Goal: Information Seeking & Learning: Compare options

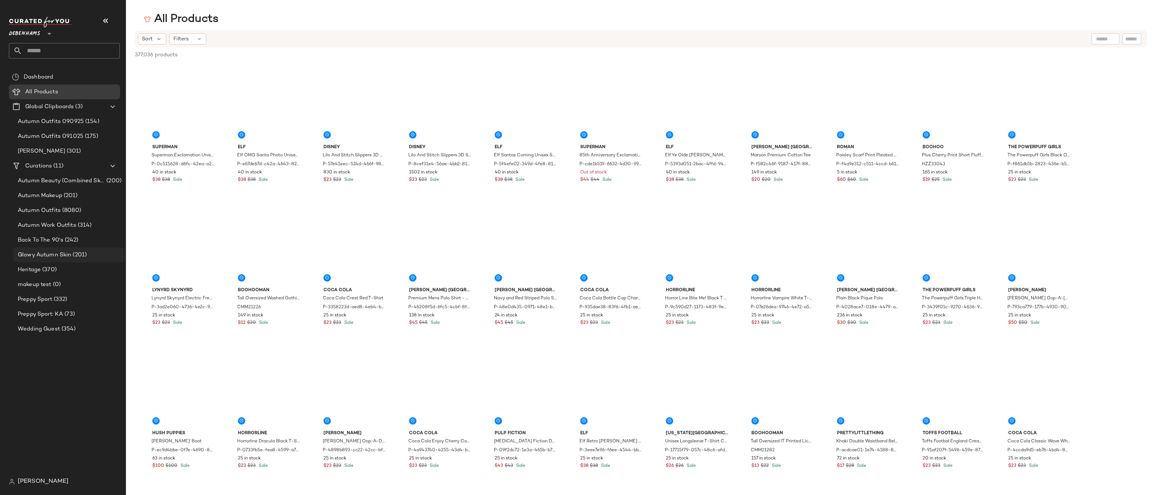
click at [62, 254] on span "Glowy Autumn Skin" at bounding box center [44, 255] width 53 height 9
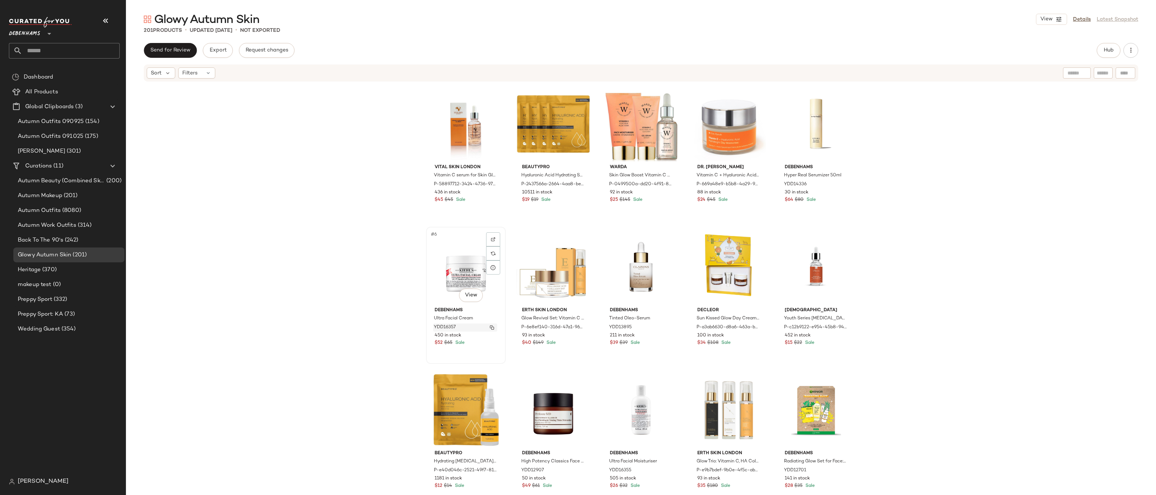
click at [490, 325] on img "button" at bounding box center [492, 327] width 4 height 4
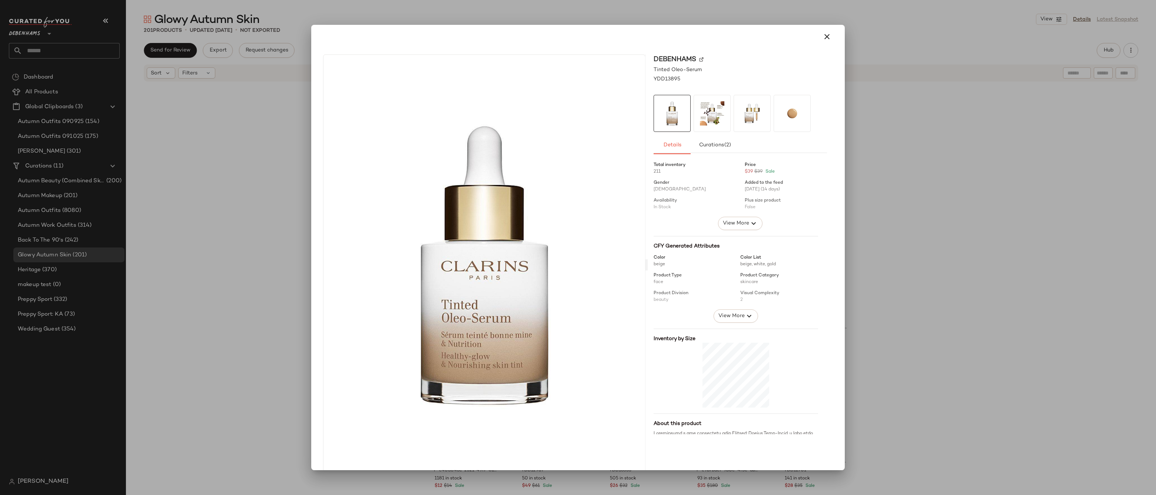
click at [887, 152] on div at bounding box center [578, 247] width 1156 height 495
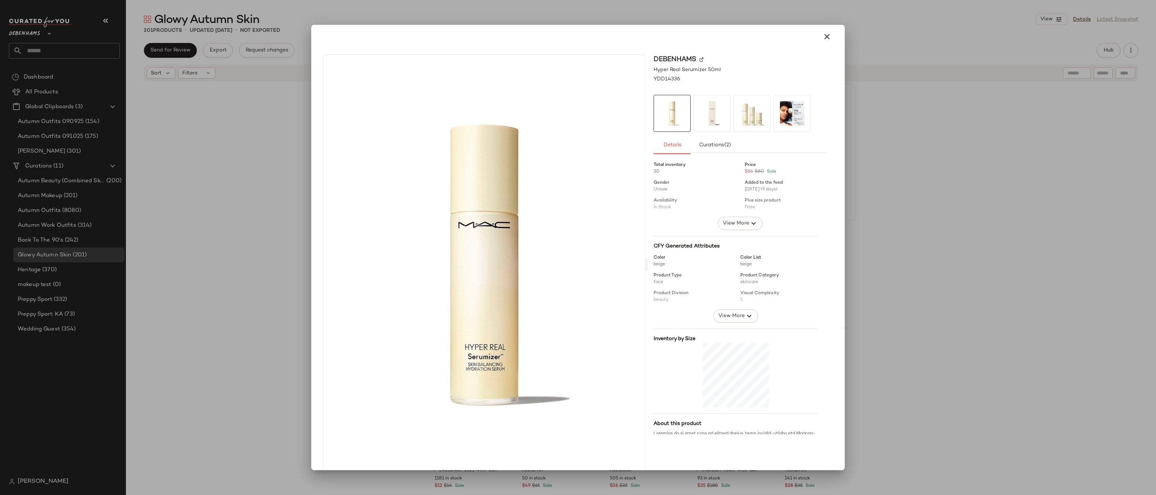
click at [865, 139] on div at bounding box center [578, 247] width 1156 height 495
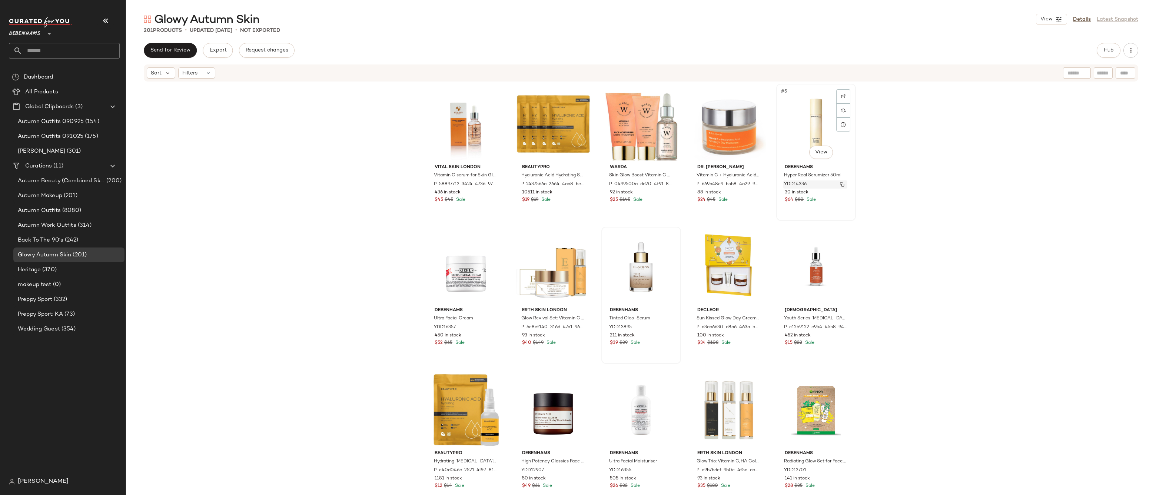
click at [840, 184] on img "button" at bounding box center [842, 184] width 4 height 4
click at [492, 329] on img "button" at bounding box center [492, 327] width 4 height 4
click at [665, 326] on img "button" at bounding box center [667, 327] width 4 height 4
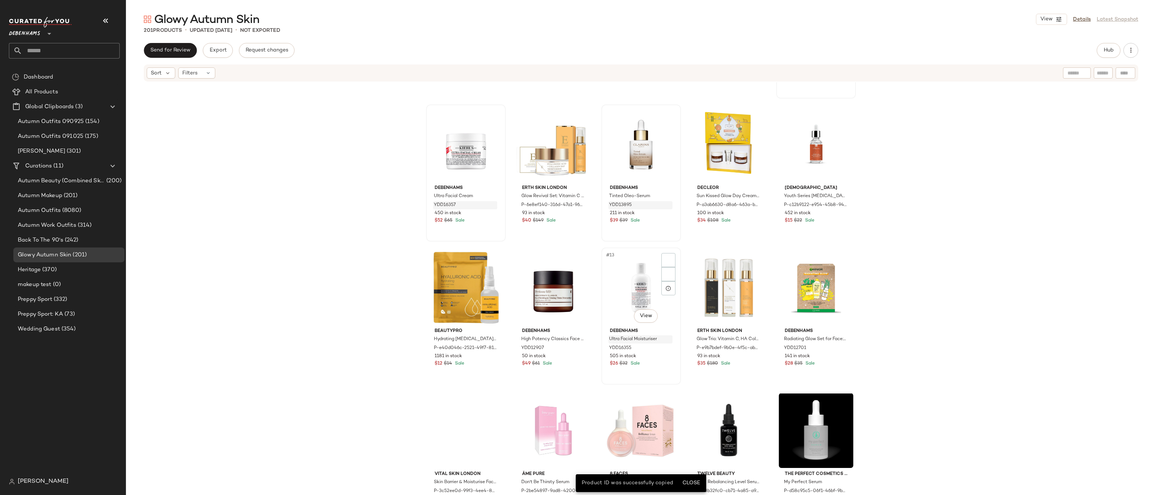
scroll to position [131, 0]
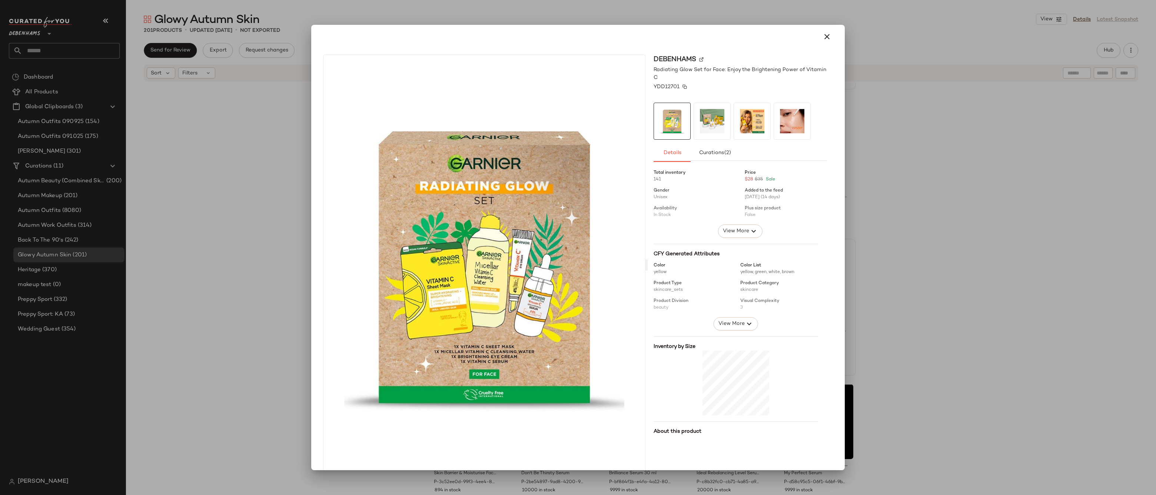
click at [666, 88] on span "YDD12701" at bounding box center [667, 87] width 26 height 8
click at [878, 345] on div at bounding box center [578, 247] width 1156 height 495
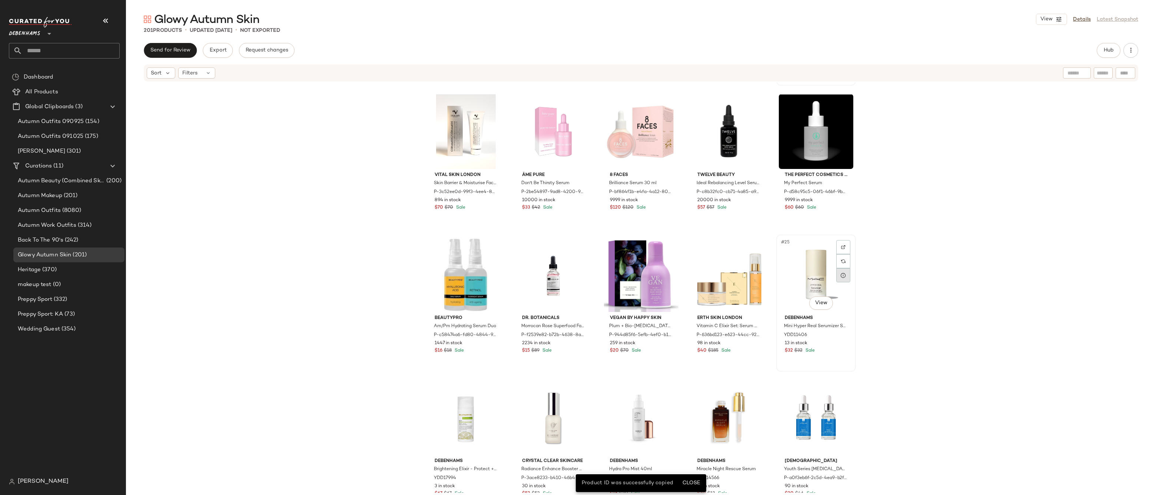
scroll to position [462, 0]
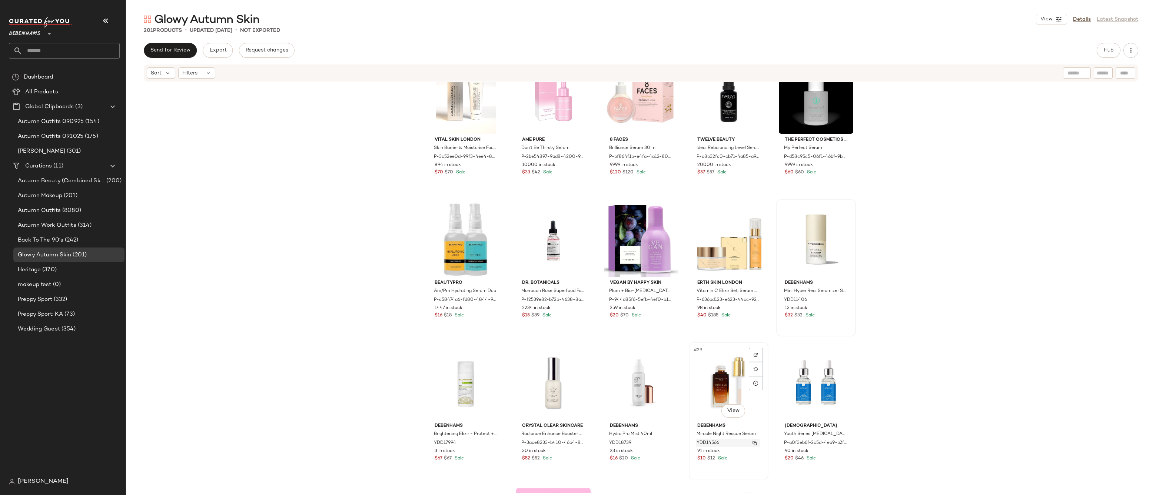
click at [753, 443] on img "button" at bounding box center [754, 443] width 4 height 4
